Goal: Task Accomplishment & Management: Complete application form

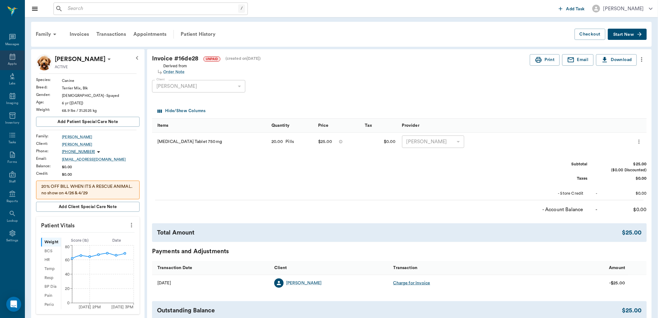
click at [13, 57] on icon at bounding box center [12, 56] width 7 height 7
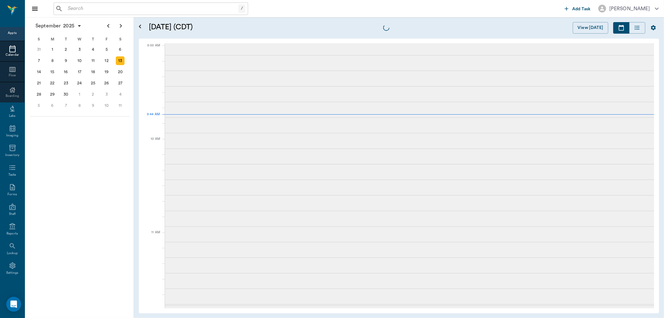
scroll to position [0, 0]
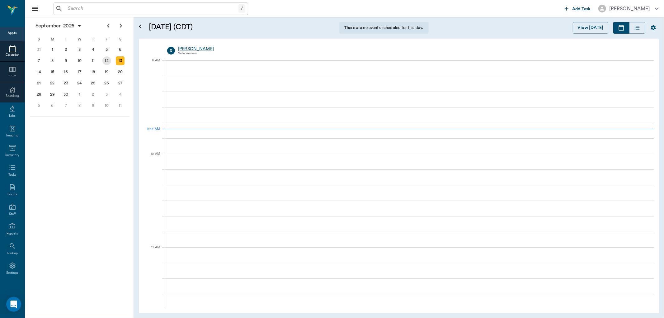
click at [106, 60] on div "12" at bounding box center [106, 60] width 9 height 9
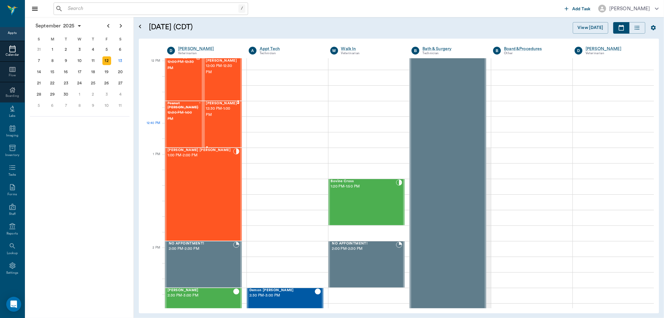
scroll to position [380, 0]
drag, startPoint x: 207, startPoint y: 170, endPoint x: 403, endPoint y: 156, distance: 196.8
click at [210, 167] on div "[PERSON_NAME] [PERSON_NAME] 1:00 PM - 2:00 PM" at bounding box center [200, 194] width 66 height 92
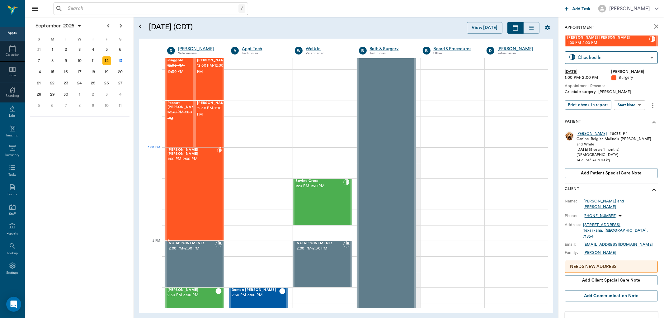
click at [580, 135] on div "[PERSON_NAME]" at bounding box center [591, 133] width 30 height 5
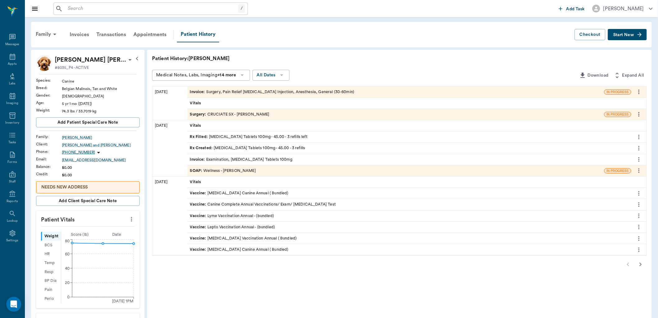
click at [198, 115] on span "Surgery :" at bounding box center [198, 114] width 17 height 6
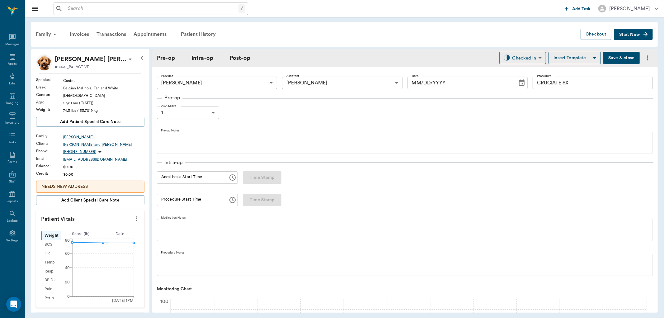
type input "63ec2f075fda476ae8351a4d"
type input "63ec2e7e52e12b0ba117b124"
type input "CRUCIATE SX"
type input "1"
radio input "true"
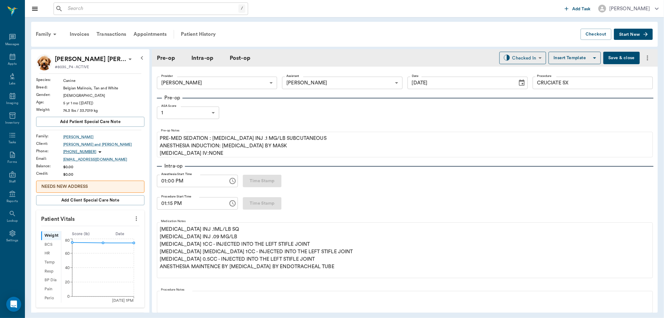
type input "[DATE]"
type input "01:00 PM"
type input "01:15 PM"
type input "02:20 PM"
type input "02:27 PM"
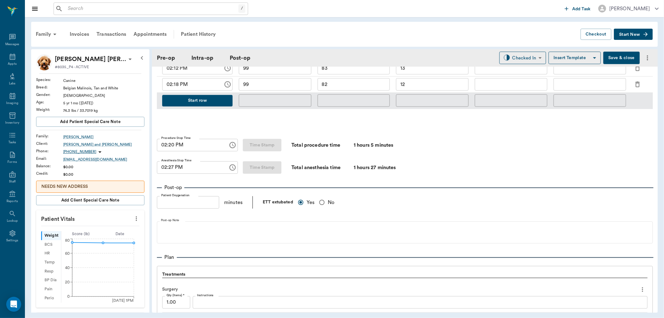
scroll to position [389, 0]
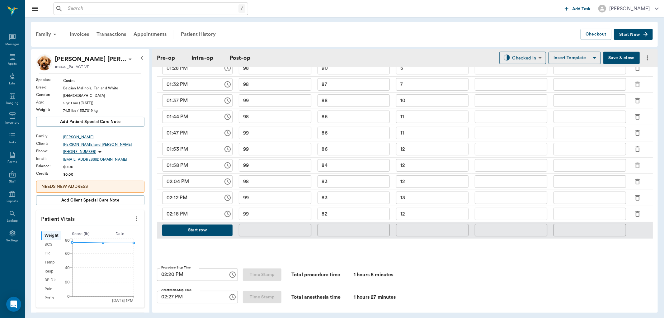
click at [28, 59] on div "Family Invoices Transactions Appointments Patient History Checkout Start New [P…" at bounding box center [344, 167] width 639 height 300
drag, startPoint x: 20, startPoint y: 63, endPoint x: 13, endPoint y: 63, distance: 6.6
click at [19, 63] on div "Appts" at bounding box center [12, 60] width 25 height 20
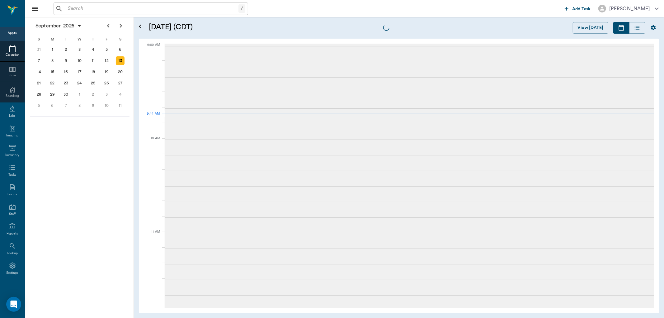
scroll to position [1, 0]
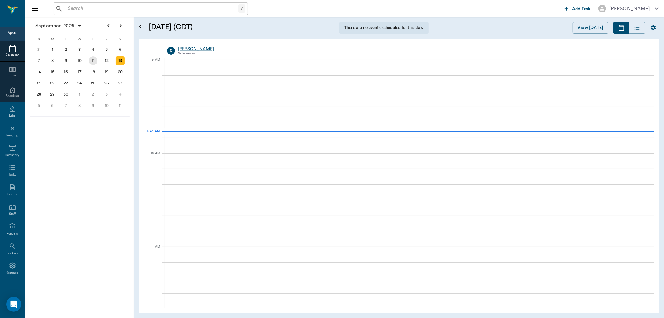
click at [93, 59] on div "11" at bounding box center [93, 60] width 9 height 9
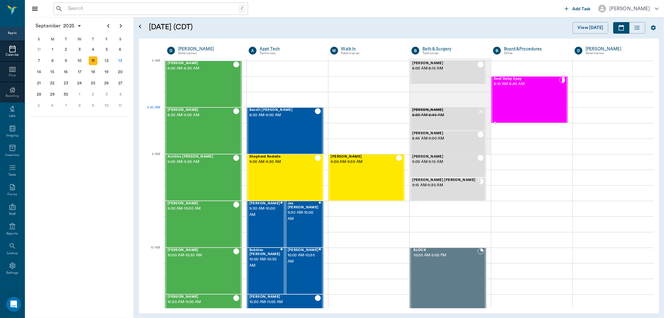
click at [515, 112] on div "Deaf Daisy Spay 8:10 AM - 8:40 AM" at bounding box center [525, 99] width 65 height 45
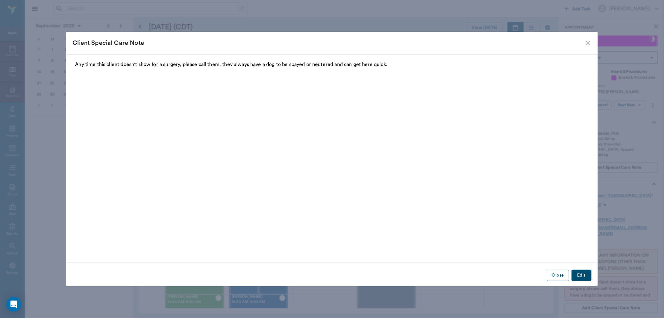
click at [584, 42] on icon "close" at bounding box center [587, 42] width 7 height 7
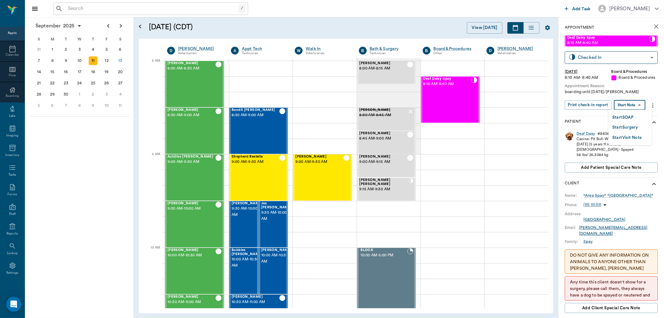
click at [627, 102] on body "/ ​ Add Task [PERSON_NAME] Nectar Messages Appts Calendar Flow Boarding Labs Im…" at bounding box center [332, 159] width 664 height 318
click at [626, 115] on button "Start SOAP" at bounding box center [622, 117] width 21 height 7
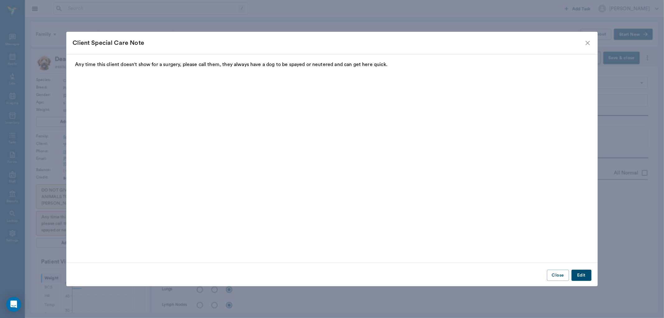
type input "63ec2f075fda476ae8351a51"
type input "67816c1cf444b6f7d0a603e8"
type textarea "boarding until [DATE]/[PERSON_NAME]"
type input "[DATE]"
click at [587, 41] on icon "close" at bounding box center [587, 42] width 7 height 7
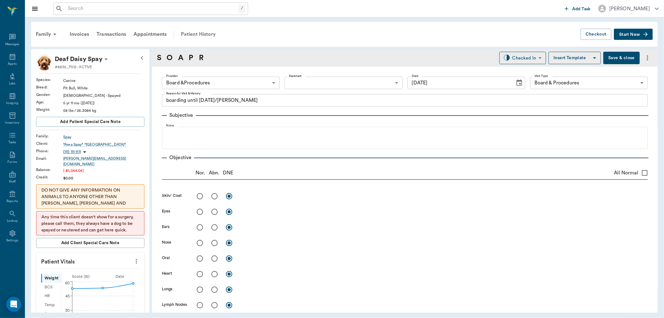
click at [206, 32] on div "Patient History" at bounding box center [198, 34] width 42 height 15
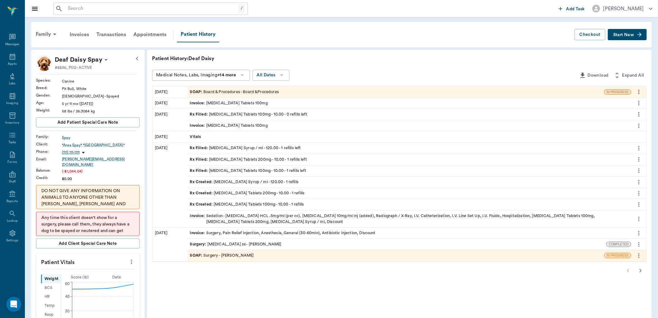
click at [638, 91] on icon "more" at bounding box center [639, 91] width 7 height 7
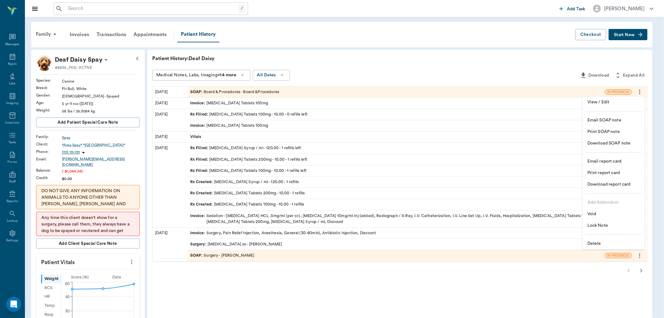
click at [597, 241] on span "Delete" at bounding box center [613, 243] width 52 height 7
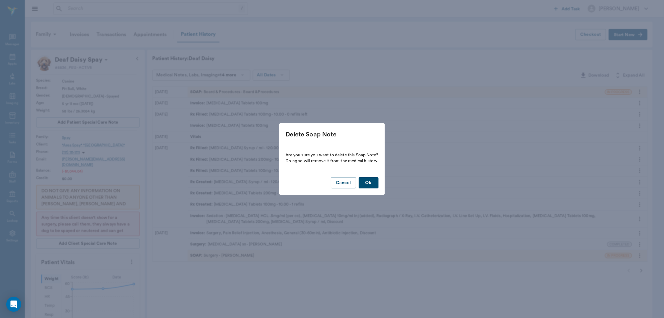
click at [375, 184] on button "Ok" at bounding box center [368, 183] width 20 height 12
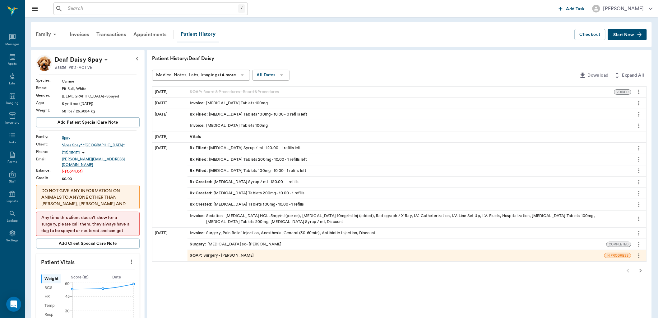
click at [623, 35] on span "Start New" at bounding box center [624, 35] width 21 height 0
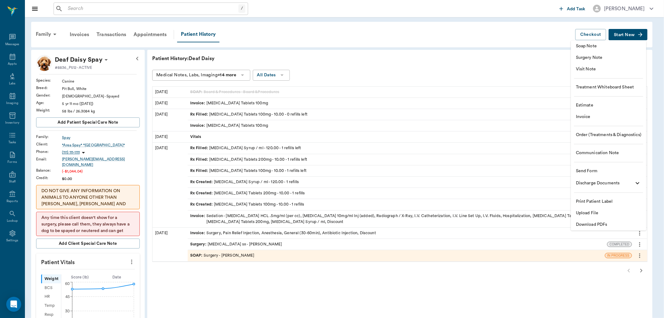
click at [584, 70] on span "Visit Note" at bounding box center [608, 69] width 65 height 7
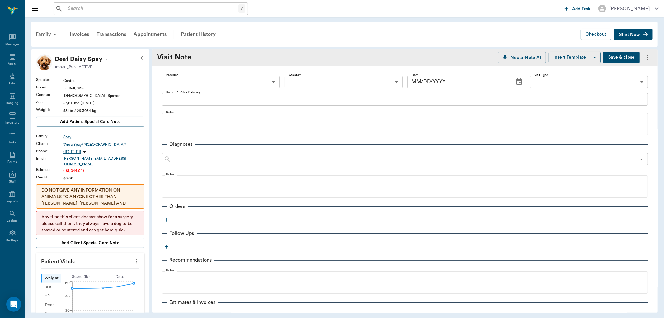
type input "[DATE]"
click at [218, 85] on body "/ ​ Add Task [PERSON_NAME] Nectar Messages Appts Labs Imaging Inventory Tasks F…" at bounding box center [332, 159] width 664 height 318
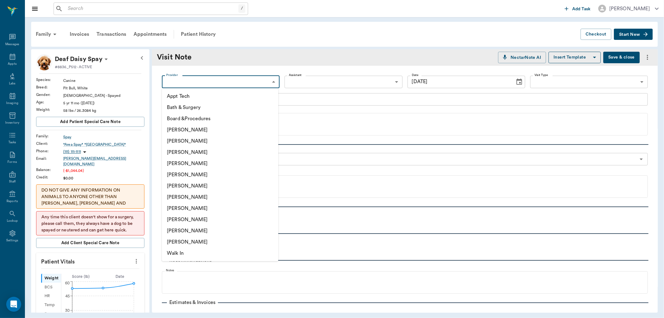
drag, startPoint x: 197, startPoint y: 208, endPoint x: 214, endPoint y: 179, distance: 34.3
click at [198, 206] on li "[PERSON_NAME]" at bounding box center [220, 208] width 116 height 11
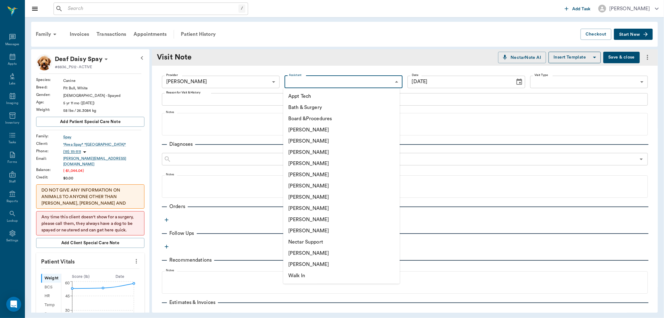
click at [305, 78] on body "/ ​ Add Task [PERSON_NAME] Nectar Messages Appts Labs Imaging Inventory Tasks F…" at bounding box center [332, 159] width 664 height 318
click at [248, 78] on div at bounding box center [332, 159] width 664 height 318
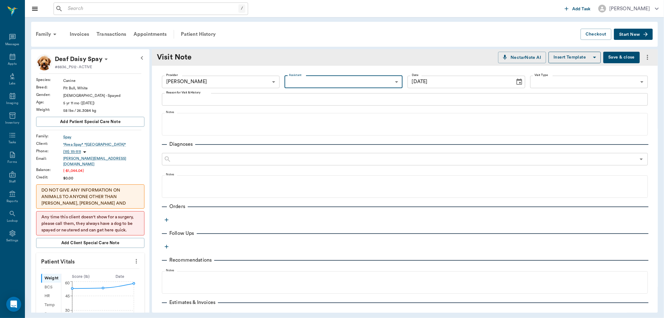
click at [248, 78] on body "/ ​ Add Task [PERSON_NAME] Nectar Messages Appts Labs Imaging Inventory Tasks F…" at bounding box center [332, 159] width 664 height 318
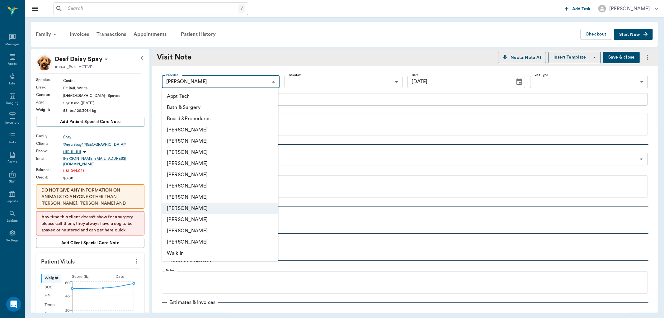
click at [207, 161] on li "[PERSON_NAME]" at bounding box center [220, 163] width 116 height 11
type input "63ec2f075fda476ae8351a4d"
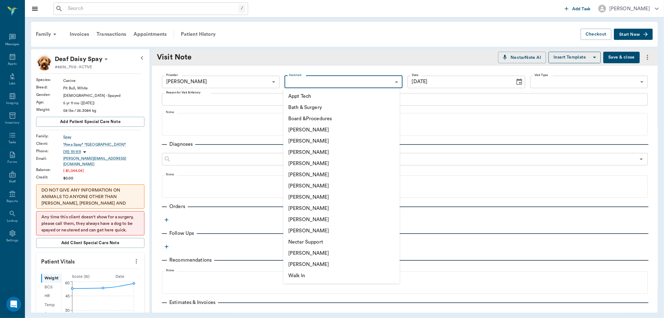
click at [346, 82] on body "/ ​ Add Task [PERSON_NAME] Nectar Messages Appts Labs Imaging Inventory Tasks F…" at bounding box center [332, 159] width 664 height 318
drag, startPoint x: 304, startPoint y: 206, endPoint x: 281, endPoint y: 187, distance: 29.4
click at [302, 204] on li "[PERSON_NAME]" at bounding box center [341, 208] width 116 height 11
type input "63ec2e7e52e12b0ba117b124"
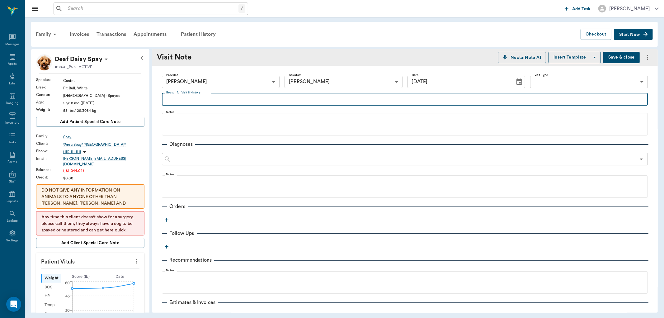
click at [185, 100] on textarea "Reason for Visit & History" at bounding box center [404, 99] width 477 height 7
click at [250, 98] on textarea "seems to be in pain. adding [GEOGRAPHIC_DATA]" at bounding box center [404, 99] width 477 height 7
click at [248, 98] on textarea "seems to be in pain. adding [GEOGRAPHIC_DATA]" at bounding box center [404, 99] width 477 height 7
type textarea "seems to be in pain. adding [GEOGRAPHIC_DATA]"
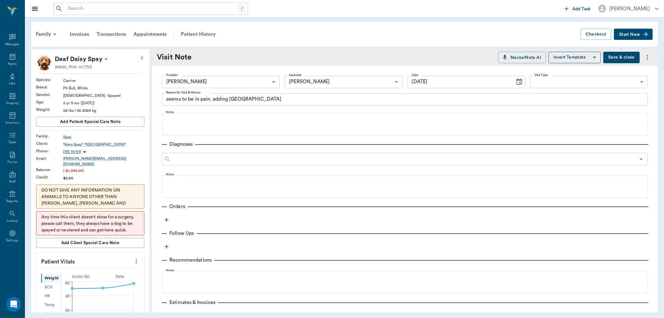
click at [164, 219] on icon "button" at bounding box center [166, 220] width 6 height 6
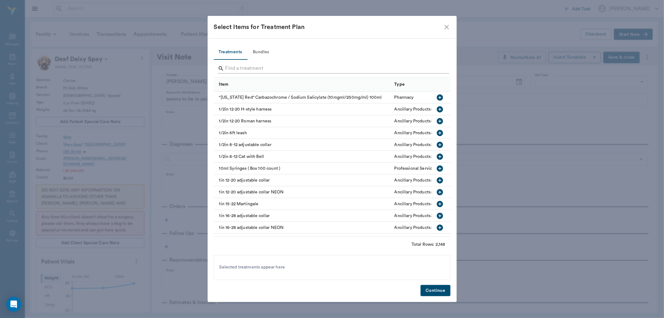
click at [240, 67] on input "Search" at bounding box center [332, 68] width 214 height 10
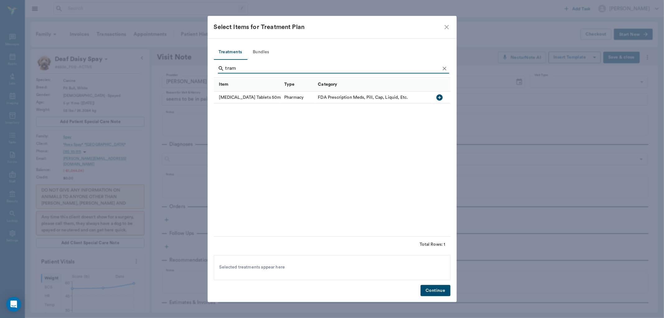
type input "tram"
click at [438, 95] on icon "button" at bounding box center [439, 97] width 6 height 6
click at [421, 288] on button "Continue" at bounding box center [435, 291] width 30 height 12
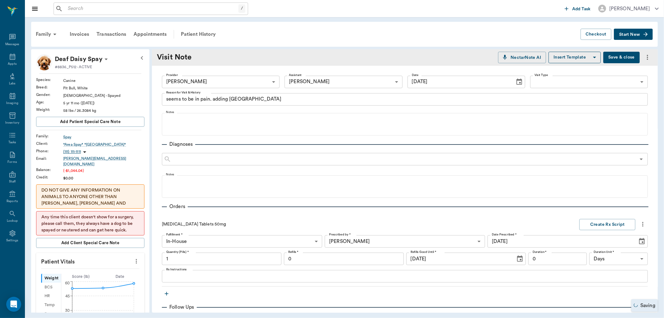
click at [200, 255] on input "1" at bounding box center [221, 258] width 119 height 12
type input "30"
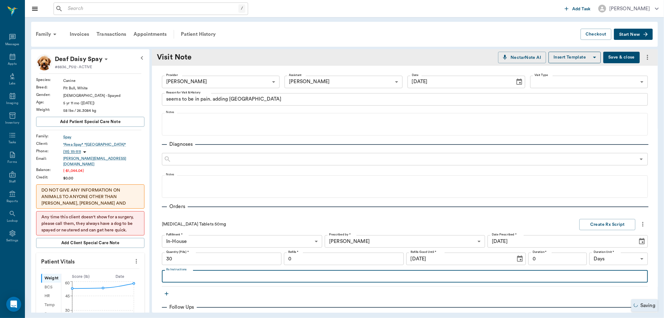
click at [169, 275] on textarea "Rx Instructions" at bounding box center [404, 276] width 477 height 7
type textarea "give 2 tablets by mouth twice a day"
click at [603, 223] on button "Create Rx Script" at bounding box center [607, 225] width 56 height 12
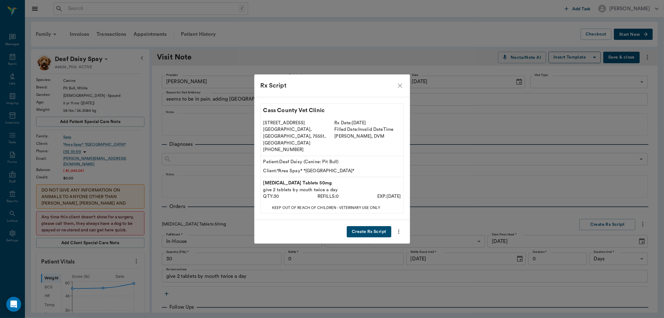
click at [369, 226] on button "Create Rx Script" at bounding box center [369, 232] width 44 height 12
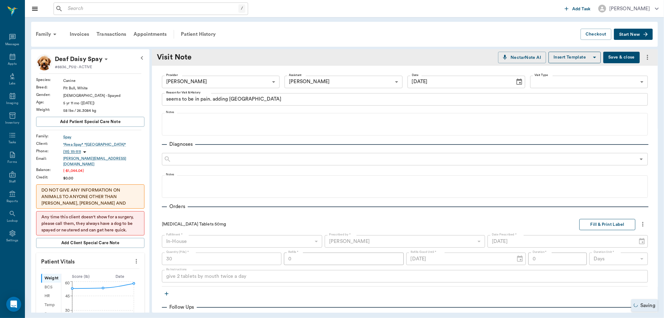
click at [614, 223] on button "Fill & Print Label" at bounding box center [607, 225] width 56 height 12
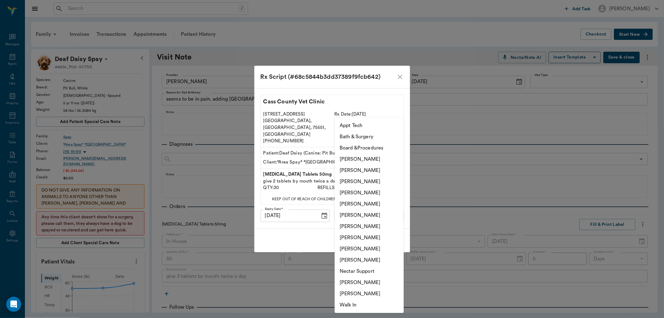
click at [376, 210] on body "/ ​ Add Task [PERSON_NAME] Nectar Messages Appts Labs Imaging Inventory Tasks F…" at bounding box center [332, 159] width 664 height 318
click at [357, 236] on li "[PERSON_NAME]" at bounding box center [368, 237] width 69 height 11
type input "63ec2e7e52e12b0ba117b124"
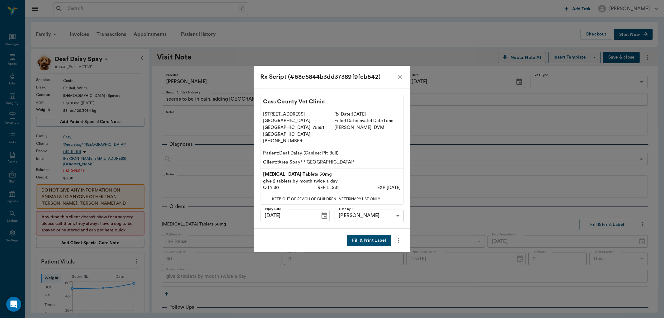
click at [375, 237] on button "Fill & Print Label" at bounding box center [369, 241] width 44 height 12
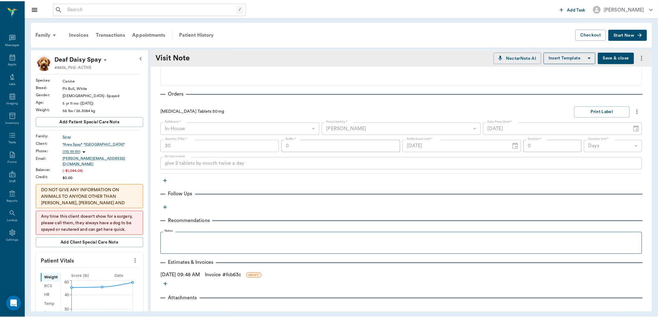
scroll to position [129, 0]
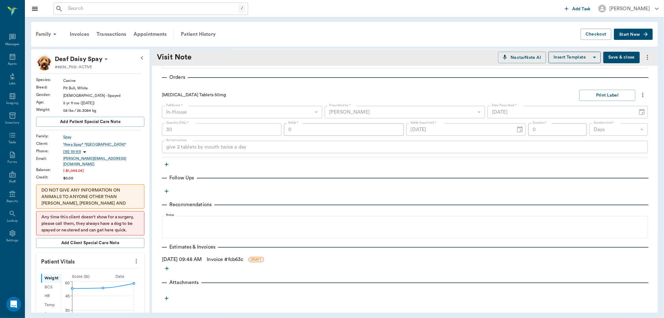
click at [227, 257] on link "Invoice # fcb63c" at bounding box center [225, 258] width 36 height 7
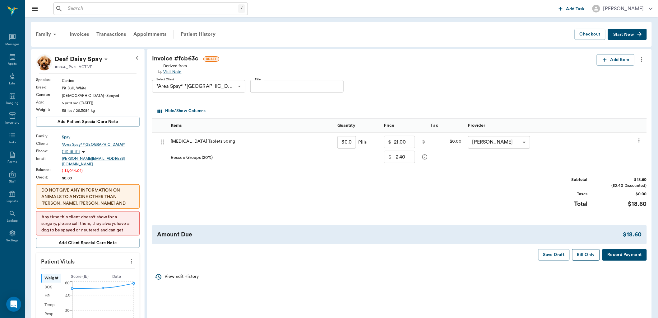
click at [587, 253] on button "Bill Only" at bounding box center [587, 255] width 28 height 12
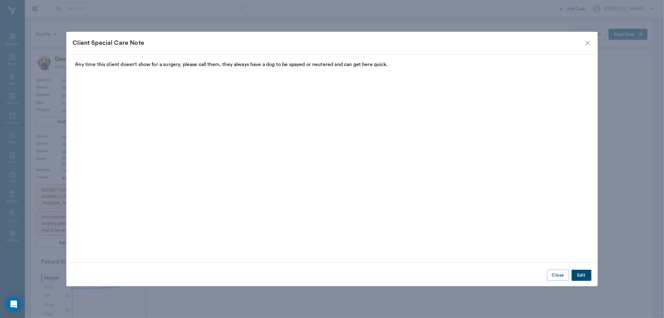
click at [587, 40] on icon "close" at bounding box center [587, 42] width 7 height 7
